Goal: Task Accomplishment & Management: Complete application form

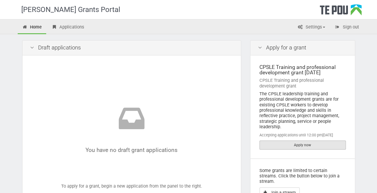
click at [303, 145] on link "Apply now" at bounding box center [302, 144] width 86 height 9
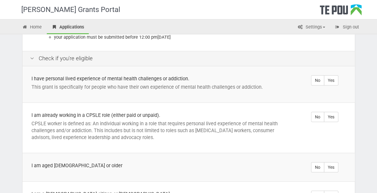
scroll to position [119, 0]
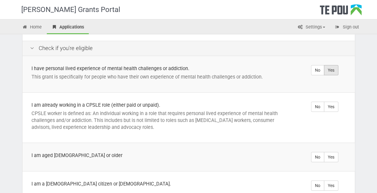
click at [332, 65] on label "Yes" at bounding box center [330, 70] width 14 height 10
radio input "true"
click at [331, 102] on label "Yes" at bounding box center [330, 107] width 14 height 10
radio input "true"
click at [335, 152] on label "Yes" at bounding box center [330, 157] width 14 height 10
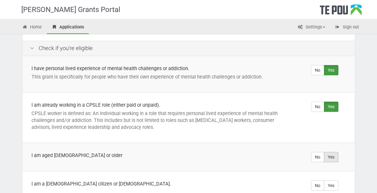
radio input "true"
click at [332, 180] on label "Yes" at bounding box center [330, 185] width 14 height 10
radio input "true"
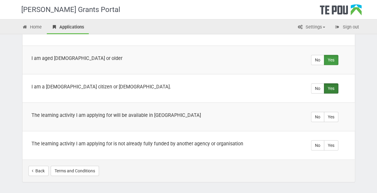
scroll to position [217, 0]
click at [332, 111] on label "Yes" at bounding box center [330, 116] width 14 height 10
radio input "true"
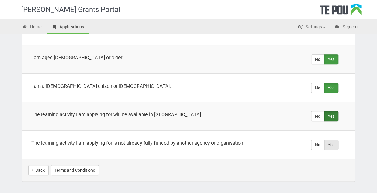
click at [332, 140] on label "Yes" at bounding box center [330, 145] width 14 height 10
radio input "true"
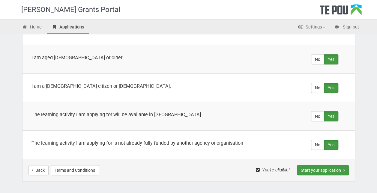
click at [321, 165] on button "Start your application" at bounding box center [323, 170] width 52 height 10
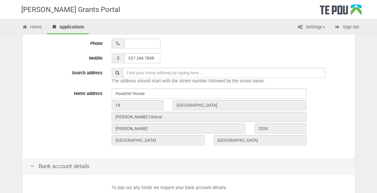
scroll to position [166, 0]
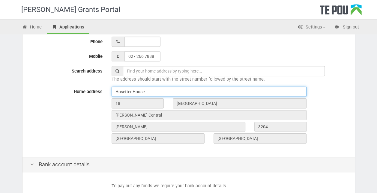
drag, startPoint x: 157, startPoint y: 93, endPoint x: 109, endPoint y: 95, distance: 48.2
click at [109, 95] on div "Hosetter House" at bounding box center [209, 92] width 204 height 10
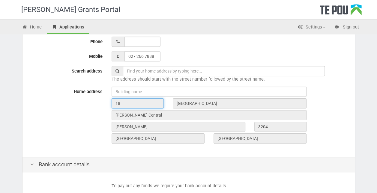
drag, startPoint x: 140, startPoint y: 107, endPoint x: 108, endPoint y: 104, distance: 31.3
click at [108, 104] on div "18" at bounding box center [137, 104] width 61 height 12
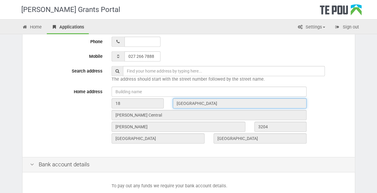
click at [214, 100] on input "Rostrevor Street" at bounding box center [240, 103] width 134 height 10
drag, startPoint x: 214, startPoint y: 100, endPoint x: 177, endPoint y: 98, distance: 37.5
click at [177, 98] on div "18 Rostrevor Street Hamilton Central Hamilton 3204 Waikato New Zealand" at bounding box center [229, 116] width 244 height 58
drag, startPoint x: 177, startPoint y: 98, endPoint x: 192, endPoint y: 105, distance: 16.6
click at [192, 105] on input "Rostrevor Street" at bounding box center [240, 103] width 134 height 10
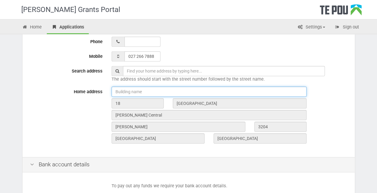
click at [134, 90] on input "text" at bounding box center [208, 92] width 195 height 10
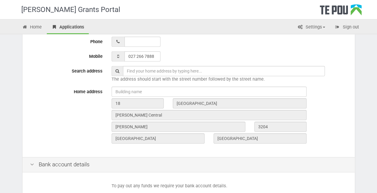
click at [146, 71] on input "text" at bounding box center [224, 71] width 202 height 10
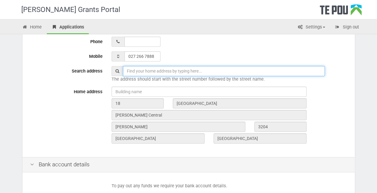
click at [137, 70] on input "text" at bounding box center [224, 71] width 202 height 10
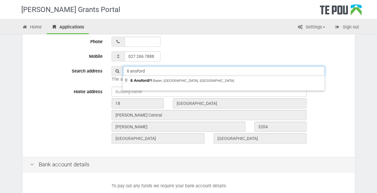
type input "6 Ansford Place, Bader, HAMILTON 3206"
type input "02 754 63779_"
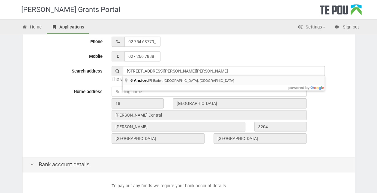
type input "6 Ansford Pl, Bader, Hamilton, New Zealand"
type input "6"
type input "Ansford Place"
type input "Hamilton"
type input "3206"
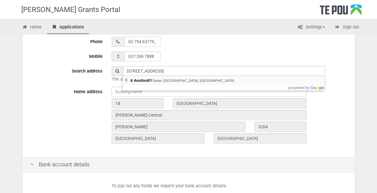
type input "Waikato Region"
type input "New Zealand"
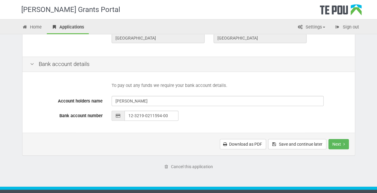
scroll to position [267, 0]
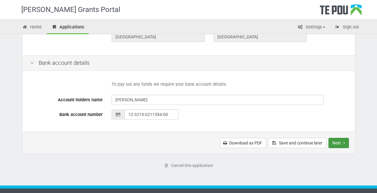
click at [339, 143] on button "Next" at bounding box center [338, 143] width 20 height 10
